Goal: Task Accomplishment & Management: Use online tool/utility

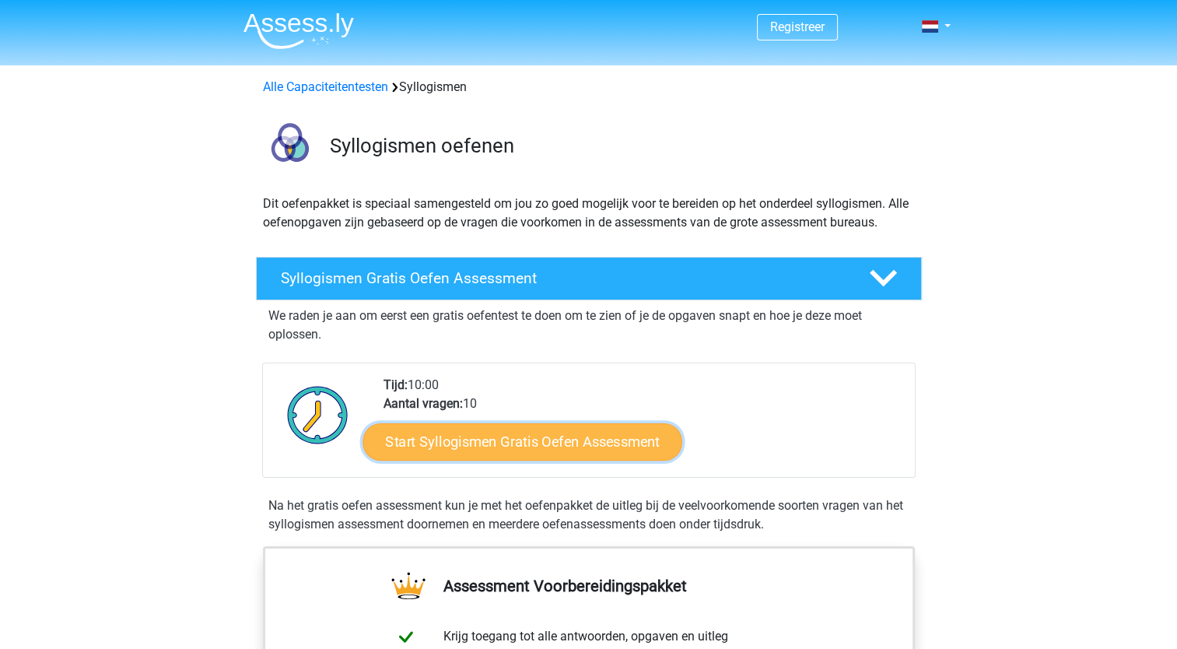
click at [515, 443] on link "Start Syllogismen Gratis Oefen Assessment" at bounding box center [522, 440] width 320 height 37
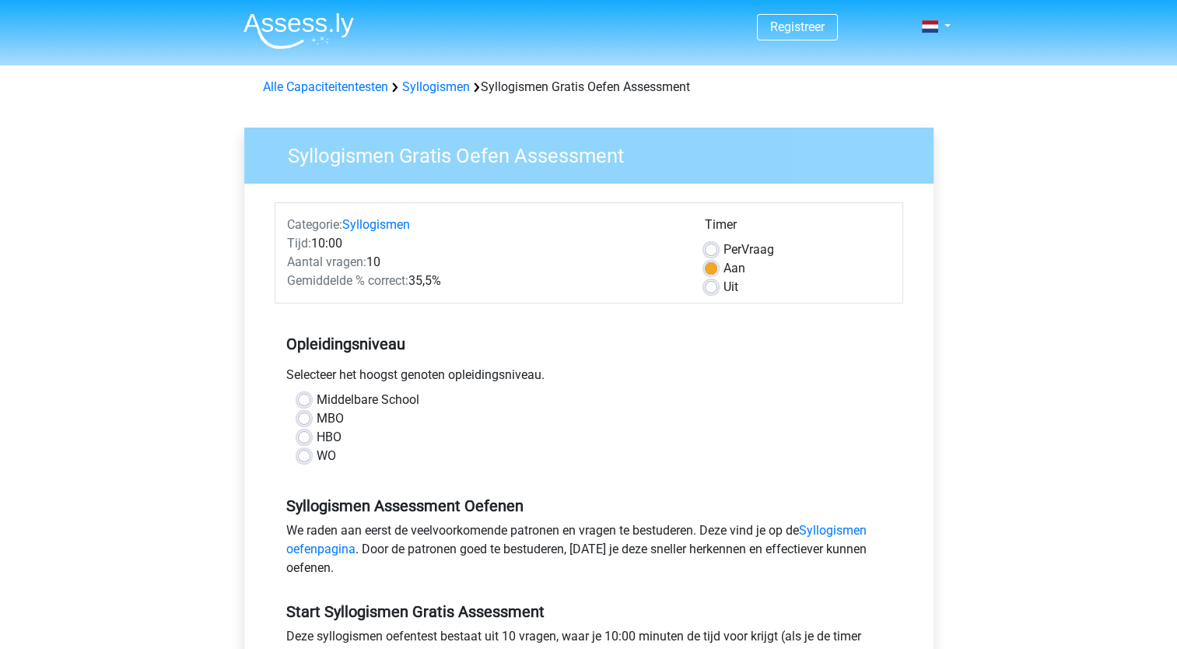
click at [320, 451] on label "WO" at bounding box center [326, 455] width 19 height 19
click at [310, 451] on input "WO" at bounding box center [304, 454] width 12 height 16
radio input "true"
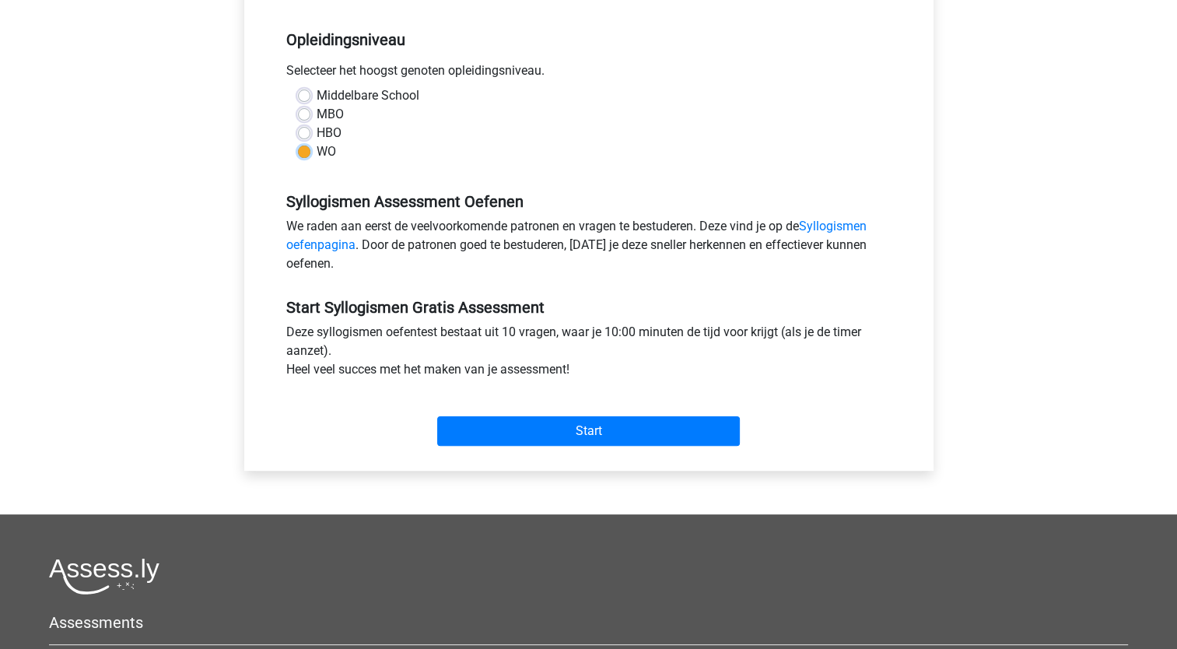
scroll to position [311, 0]
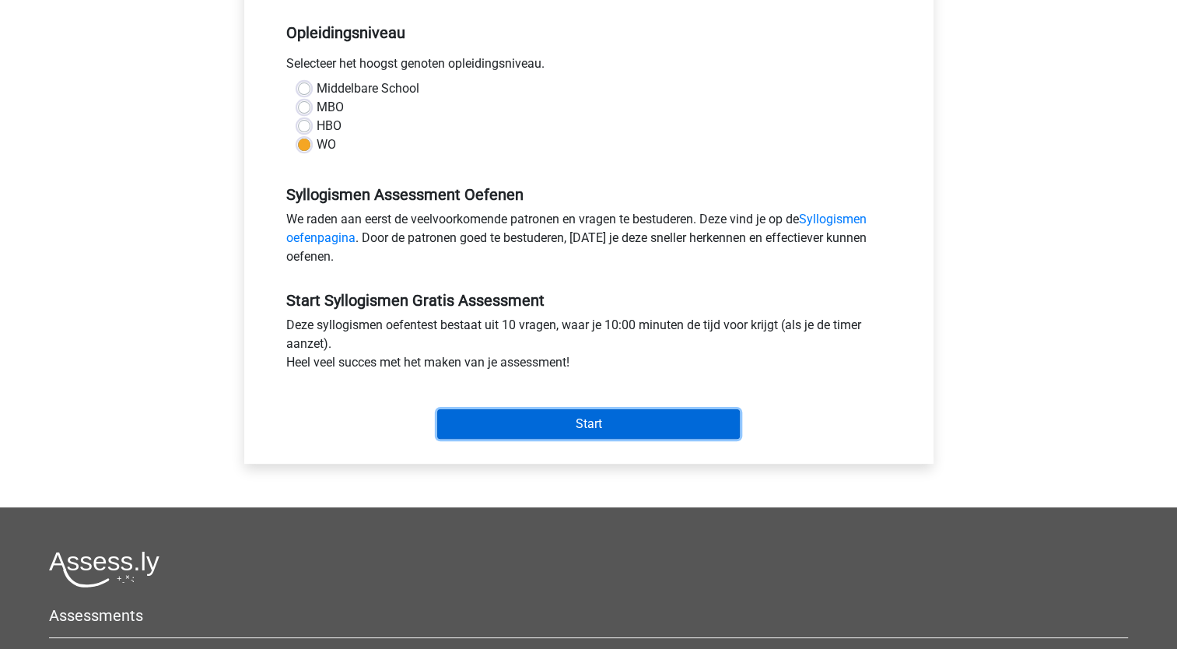
click at [600, 427] on input "Start" at bounding box center [588, 424] width 303 height 30
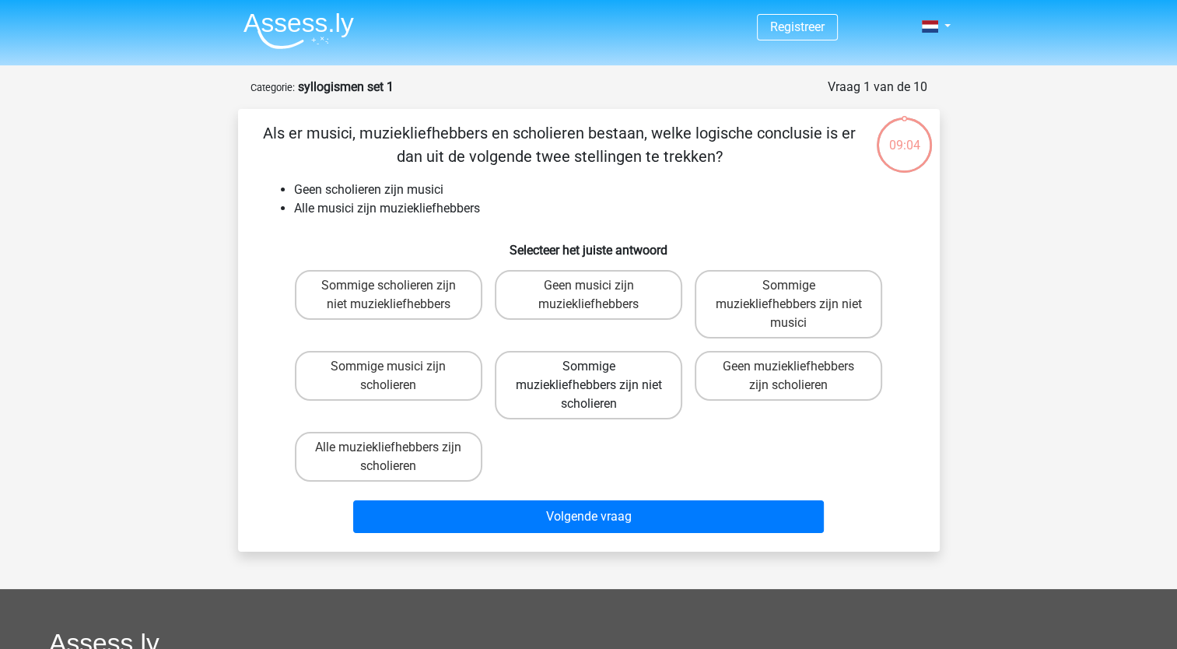
click at [595, 363] on label "Sommige muziekliefhebbers zijn niet scholieren" at bounding box center [588, 385] width 187 height 68
click at [595, 366] on input "Sommige muziekliefhebbers zijn niet scholieren" at bounding box center [593, 371] width 10 height 10
radio input "true"
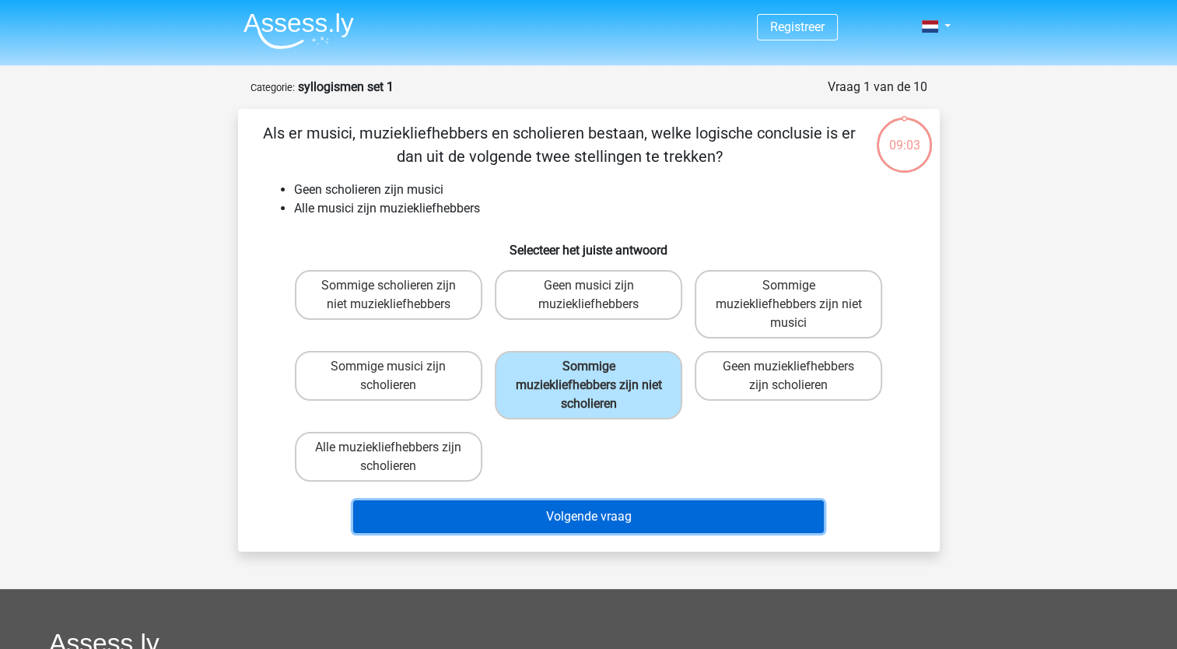
click at [611, 520] on button "Volgende vraag" at bounding box center [588, 516] width 471 height 33
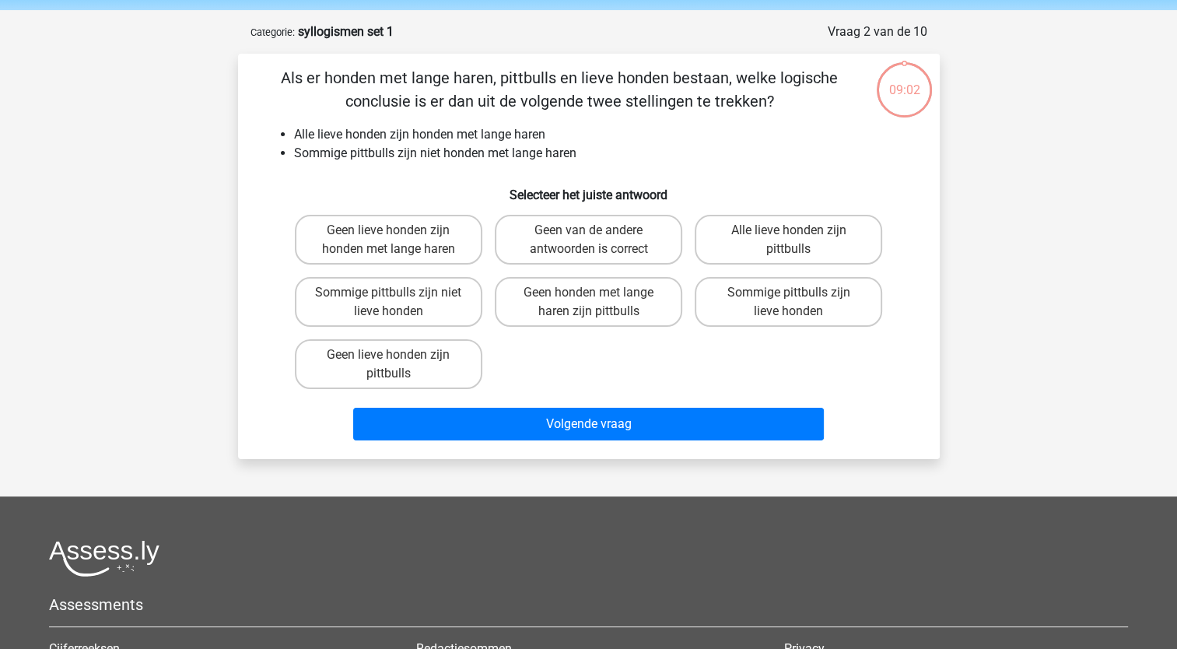
scroll to position [78, 0]
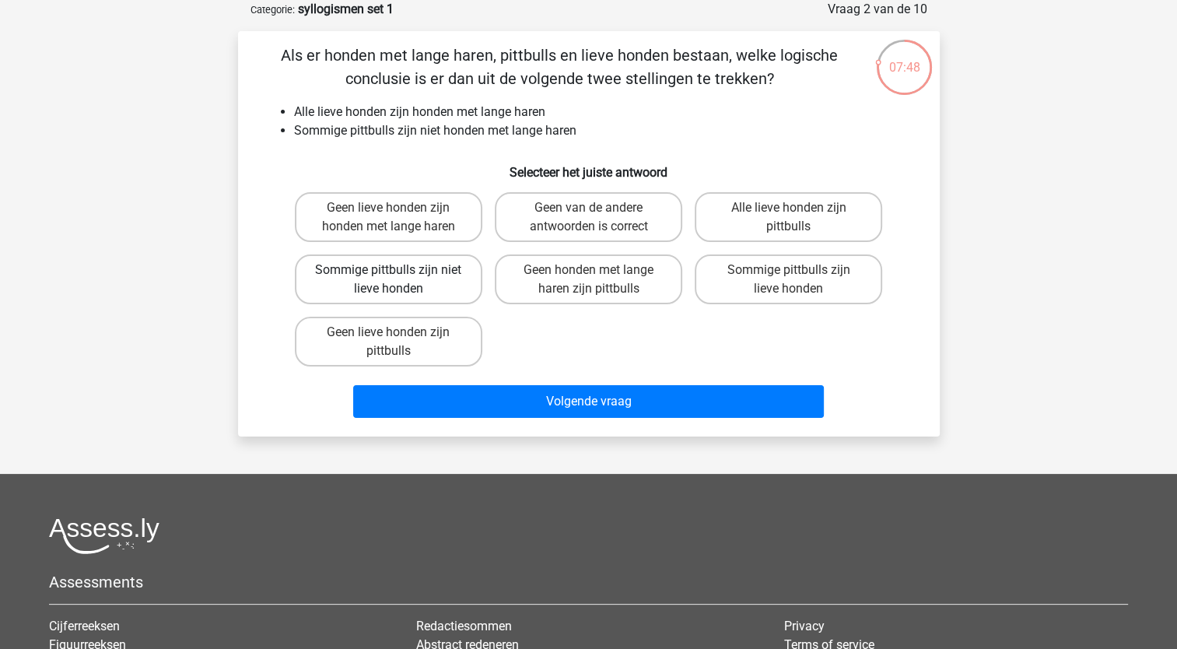
click at [411, 272] on label "Sommige pittbulls zijn niet lieve honden" at bounding box center [388, 279] width 187 height 50
click at [398, 272] on input "Sommige pittbulls zijn niet lieve honden" at bounding box center [393, 275] width 10 height 10
radio input "true"
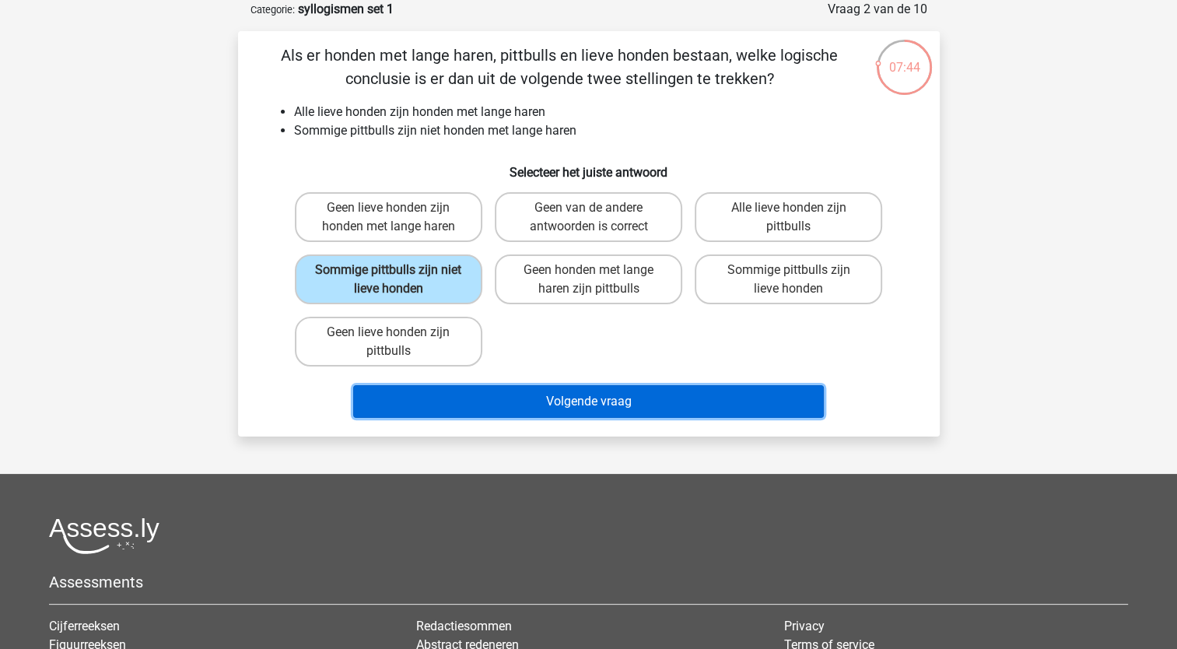
click at [481, 404] on button "Volgende vraag" at bounding box center [588, 401] width 471 height 33
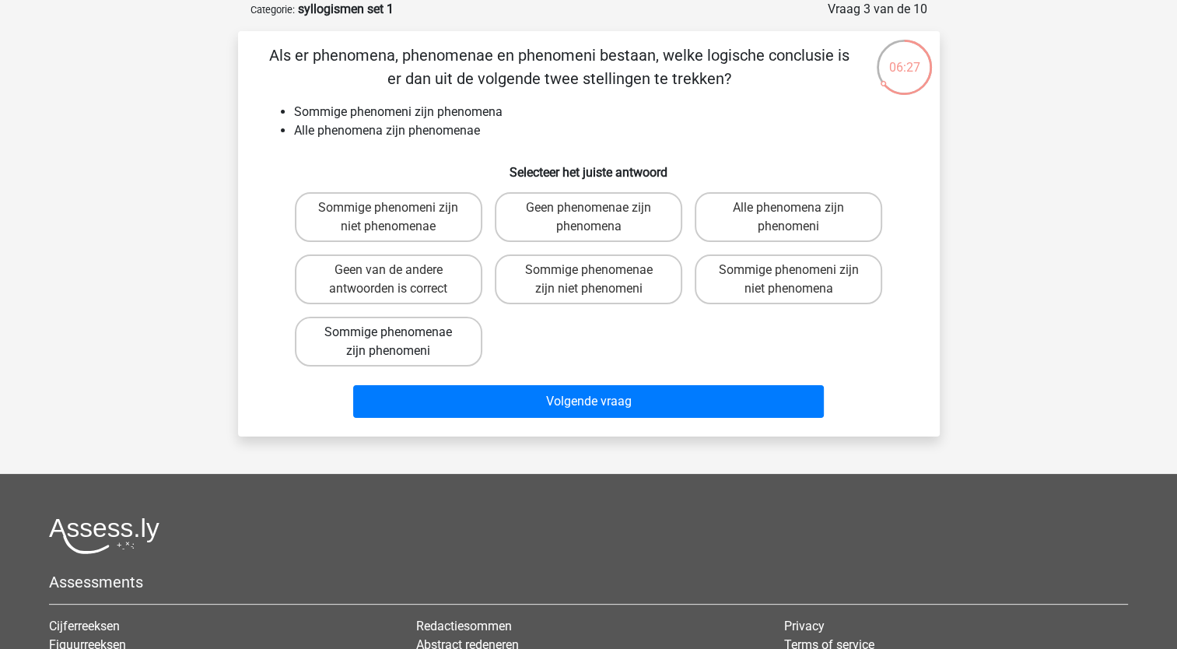
click at [454, 334] on label "Sommige phenomenae zijn phenomeni" at bounding box center [388, 342] width 187 height 50
click at [398, 334] on input "Sommige phenomenae zijn phenomeni" at bounding box center [393, 337] width 10 height 10
radio input "true"
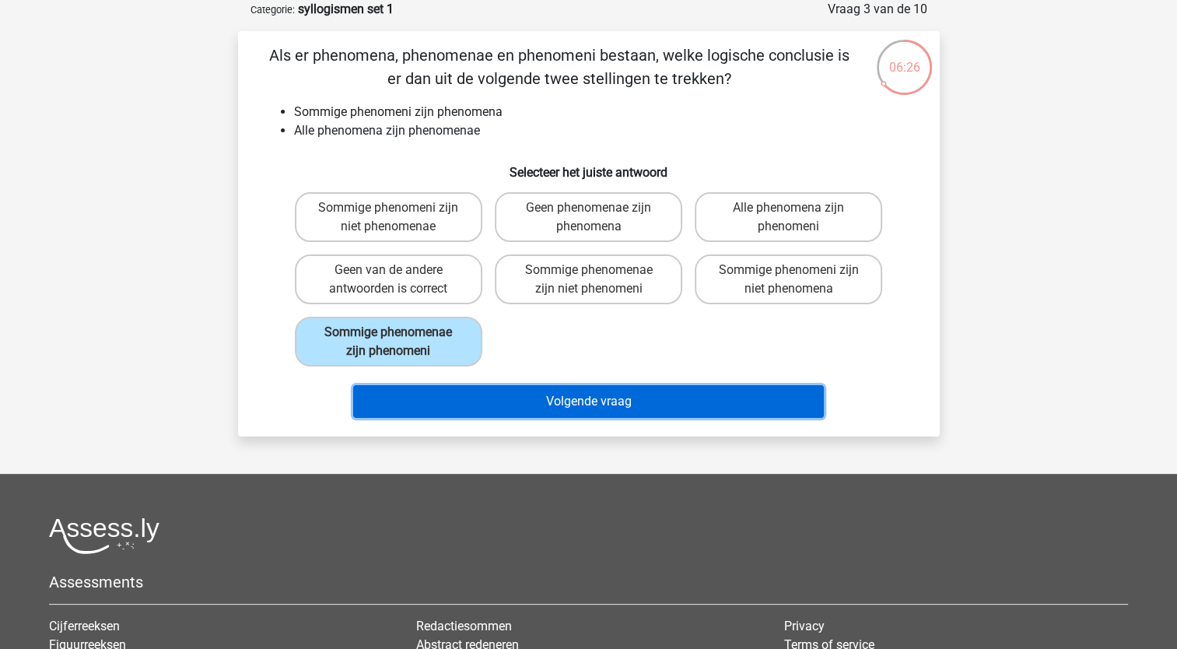
click at [593, 398] on button "Volgende vraag" at bounding box center [588, 401] width 471 height 33
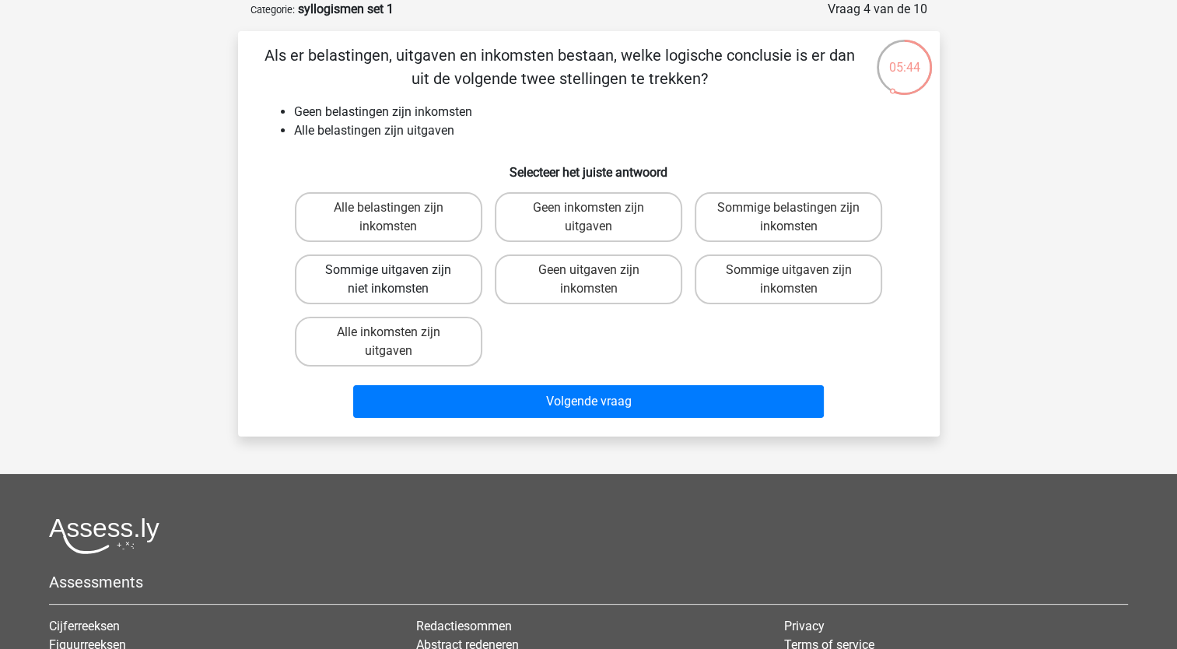
click at [414, 272] on label "Sommige uitgaven zijn niet inkomsten" at bounding box center [388, 279] width 187 height 50
click at [398, 272] on input "Sommige uitgaven zijn niet inkomsten" at bounding box center [393, 275] width 10 height 10
radio input "true"
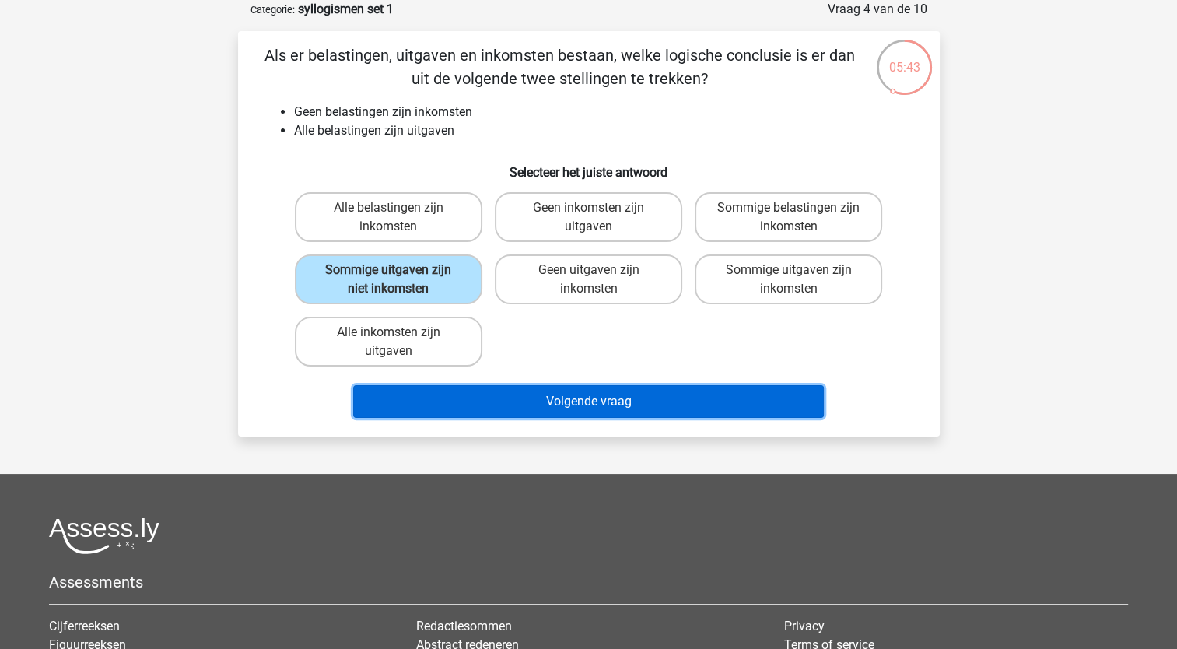
click at [555, 403] on button "Volgende vraag" at bounding box center [588, 401] width 471 height 33
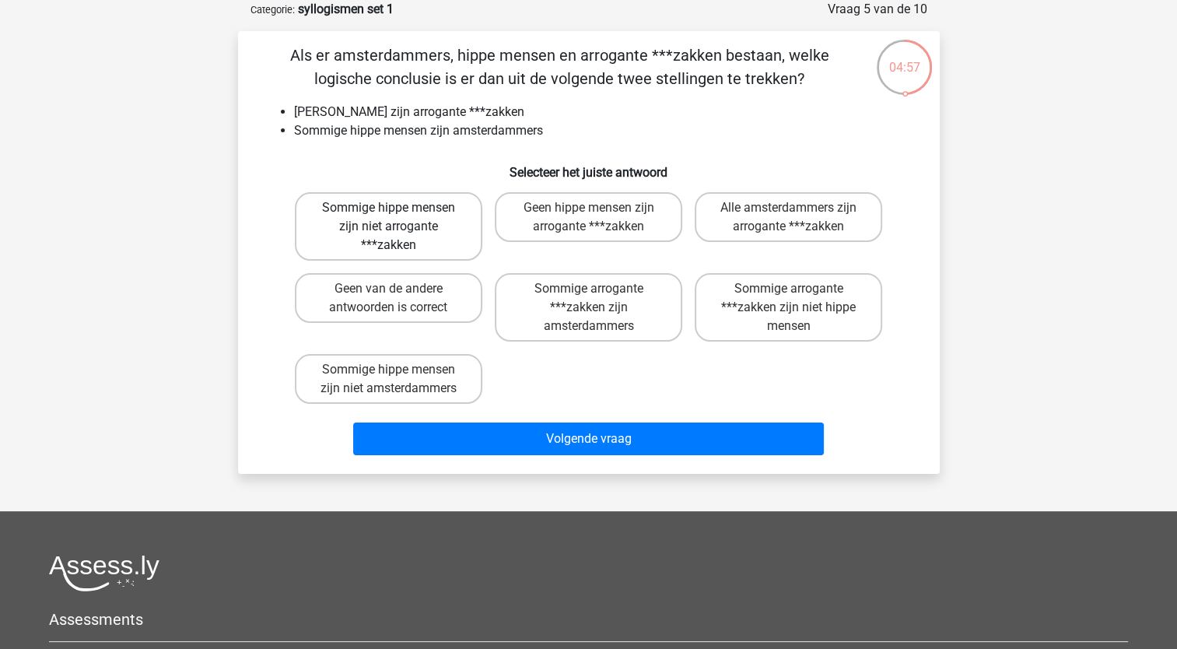
click at [409, 230] on label "Sommige hippe mensen zijn niet arrogante ***zakken" at bounding box center [388, 226] width 187 height 68
click at [398, 218] on input "Sommige hippe mensen zijn niet arrogante ***zakken" at bounding box center [393, 213] width 10 height 10
radio input "true"
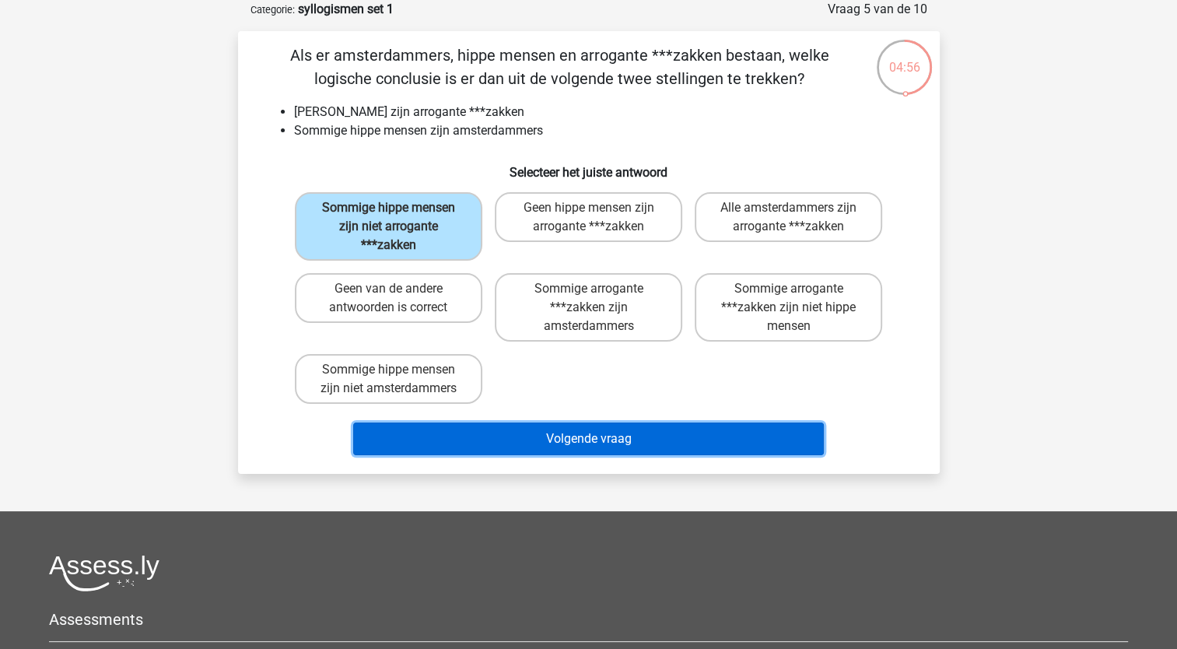
click at [548, 439] on button "Volgende vraag" at bounding box center [588, 438] width 471 height 33
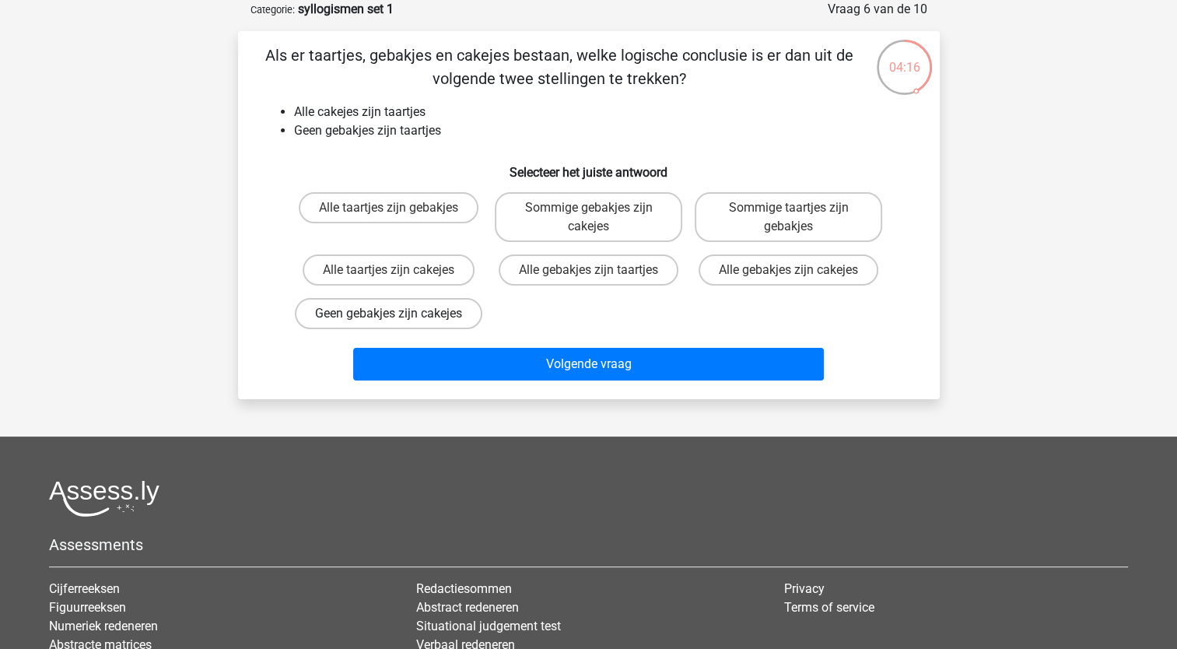
click at [409, 329] on label "Geen gebakjes zijn cakejes" at bounding box center [388, 313] width 187 height 31
click at [398, 324] on input "Geen gebakjes zijn cakejes" at bounding box center [393, 318] width 10 height 10
radio input "true"
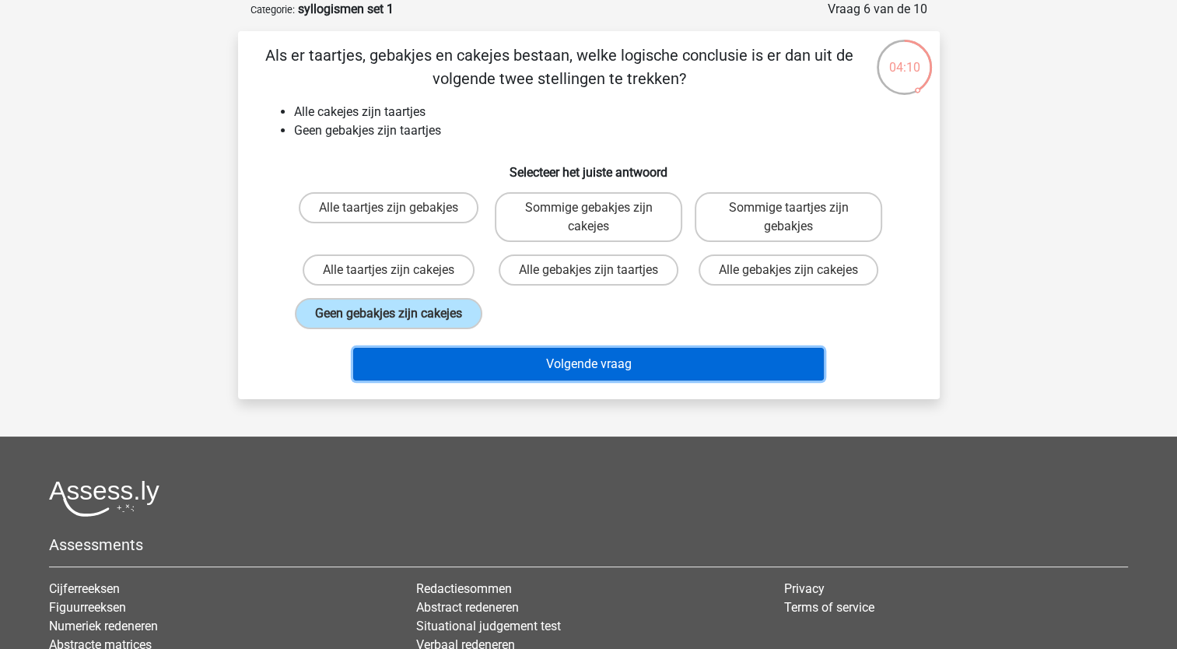
click at [625, 380] on button "Volgende vraag" at bounding box center [588, 364] width 471 height 33
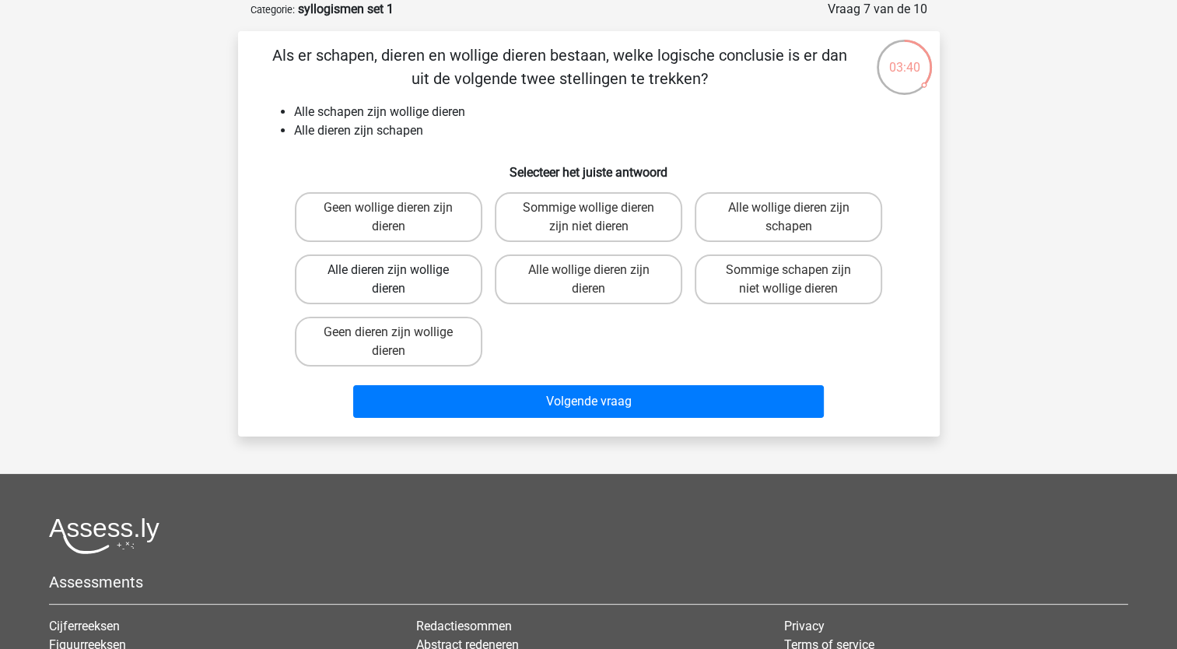
click at [373, 278] on label "Alle dieren zijn wollige dieren" at bounding box center [388, 279] width 187 height 50
click at [388, 278] on input "Alle dieren zijn wollige dieren" at bounding box center [393, 275] width 10 height 10
radio input "true"
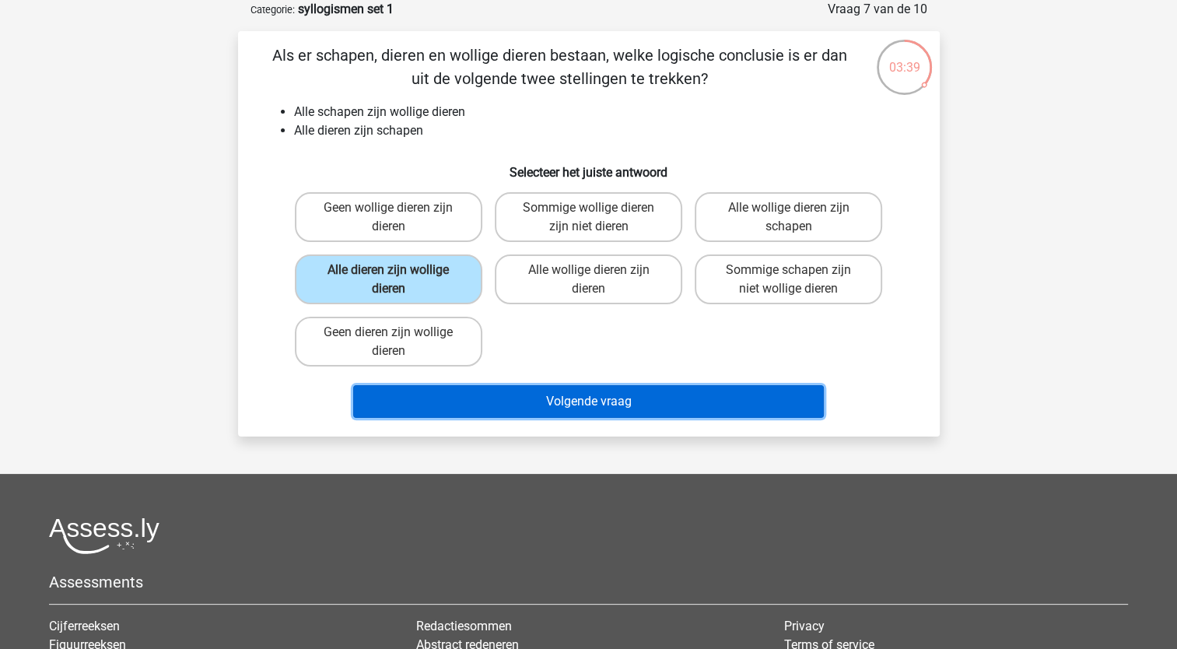
click at [554, 397] on button "Volgende vraag" at bounding box center [588, 401] width 471 height 33
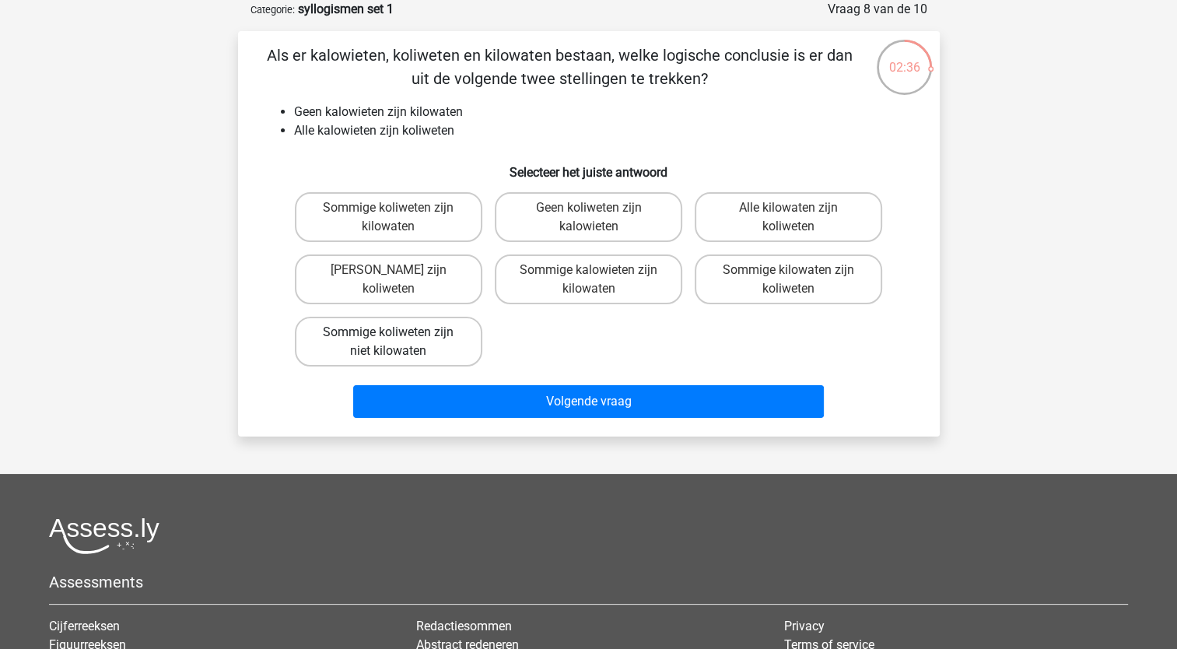
click at [408, 345] on label "Sommige koliweten zijn niet kilowaten" at bounding box center [388, 342] width 187 height 50
click at [398, 342] on input "Sommige koliweten zijn niet kilowaten" at bounding box center [393, 337] width 10 height 10
radio input "true"
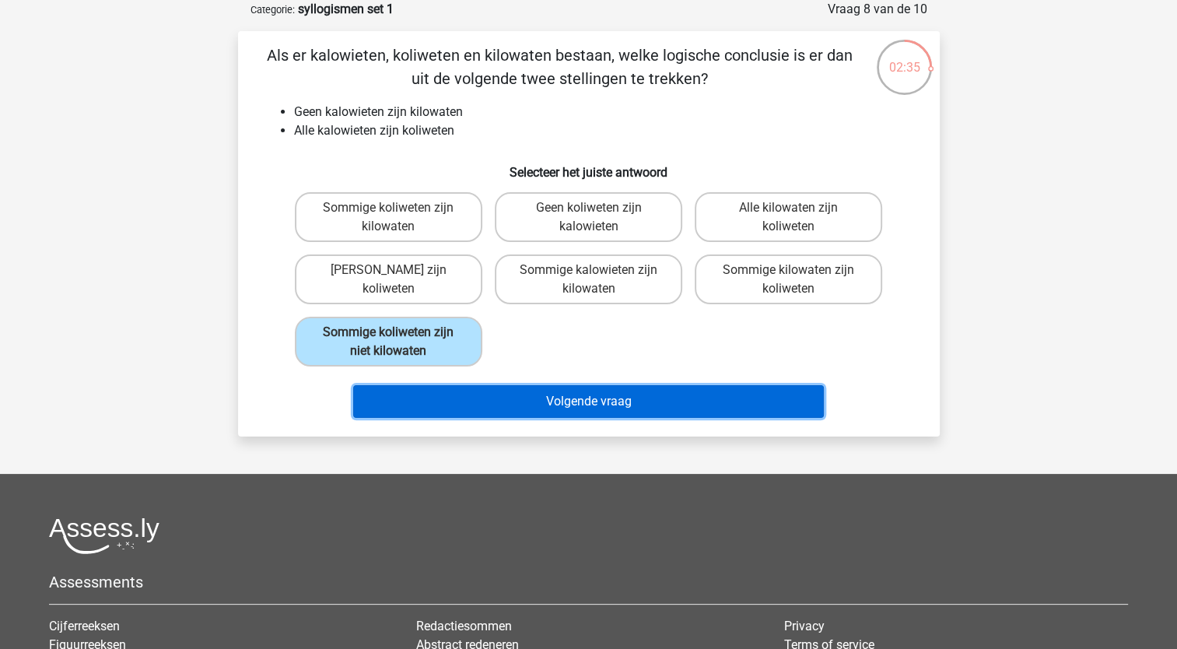
click at [570, 404] on button "Volgende vraag" at bounding box center [588, 401] width 471 height 33
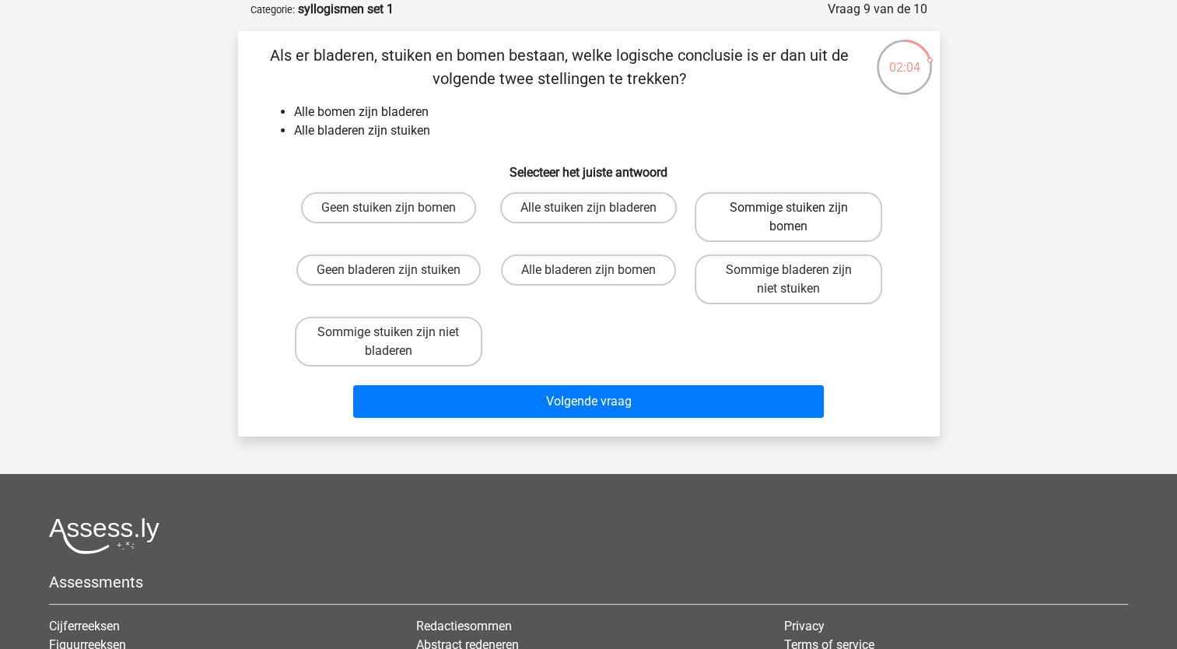
click at [768, 215] on label "Sommige stuiken zijn bomen" at bounding box center [788, 217] width 187 height 50
click at [789, 215] on input "Sommige stuiken zijn bomen" at bounding box center [794, 213] width 10 height 10
radio input "true"
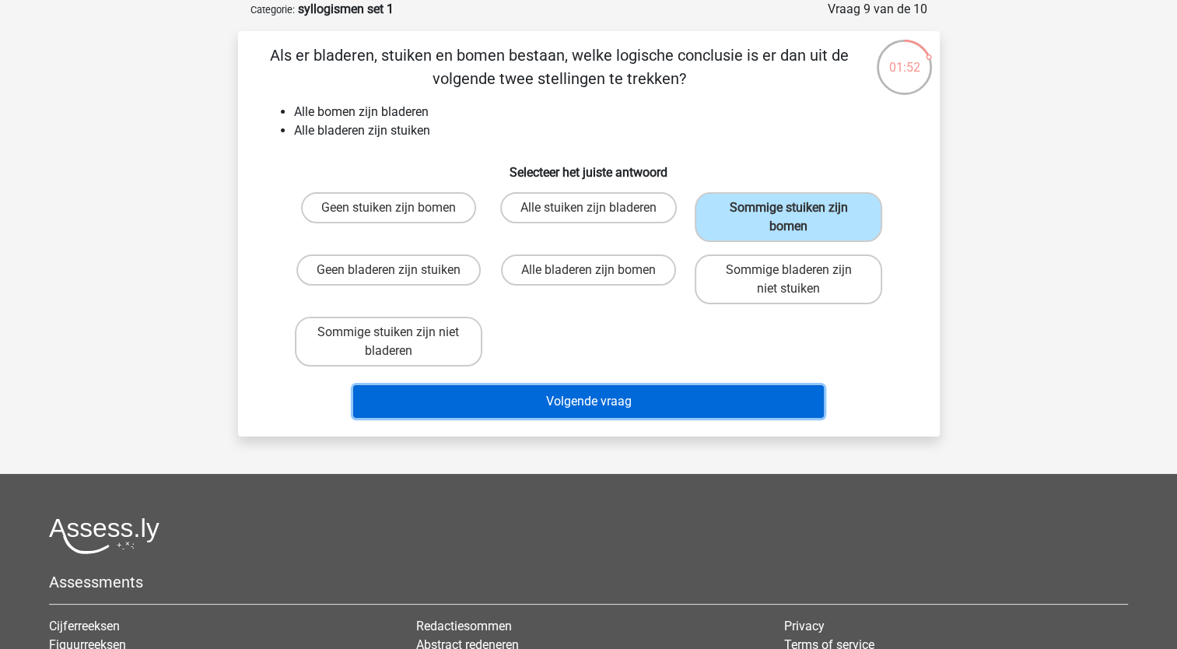
click at [660, 404] on button "Volgende vraag" at bounding box center [588, 401] width 471 height 33
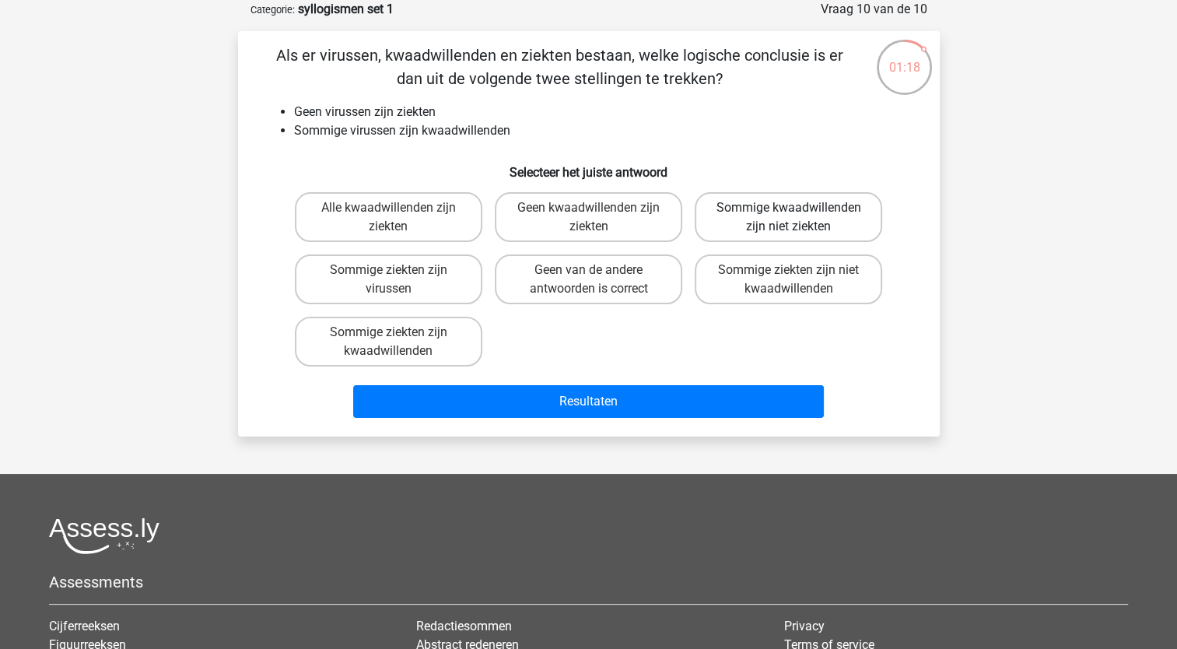
click at [839, 224] on label "Sommige kwaadwillenden zijn niet ziekten" at bounding box center [788, 217] width 187 height 50
click at [799, 218] on input "Sommige kwaadwillenden zijn niet ziekten" at bounding box center [794, 213] width 10 height 10
radio input "true"
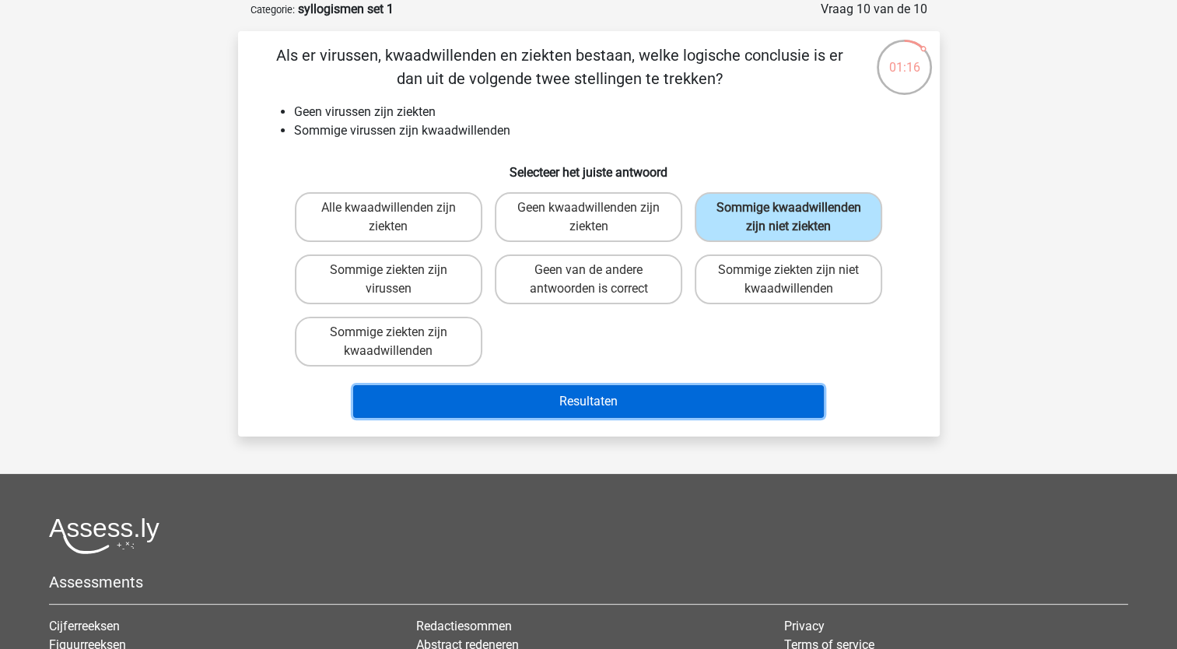
click at [681, 406] on button "Resultaten" at bounding box center [588, 401] width 471 height 33
